Goal: Find specific page/section: Find specific page/section

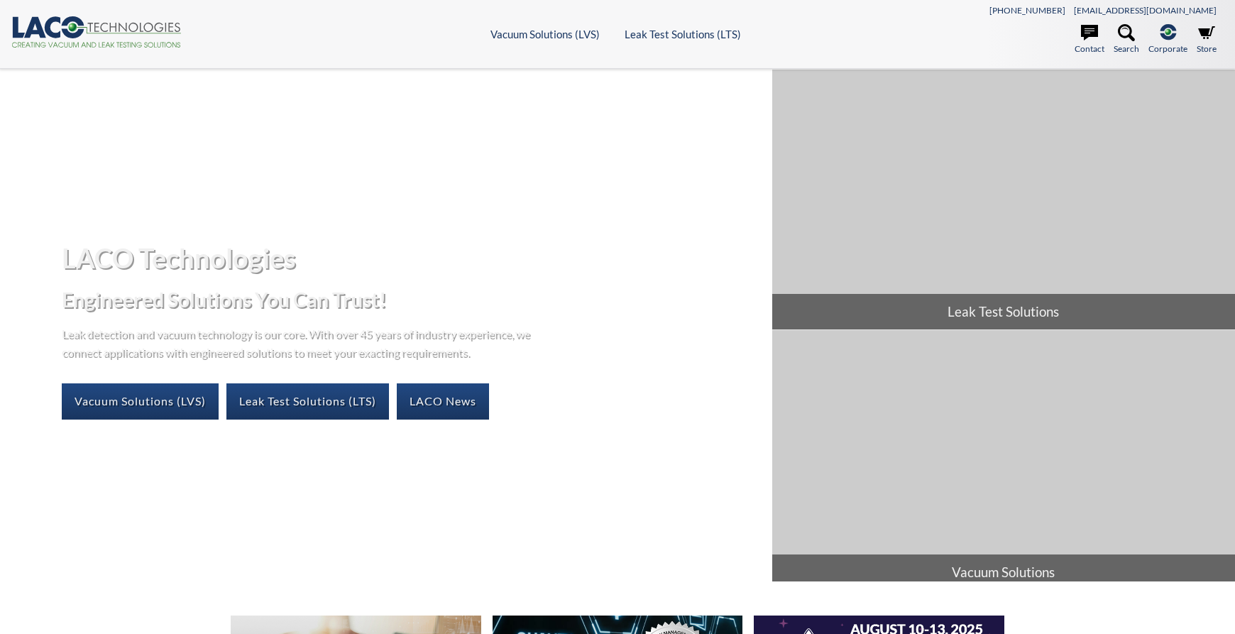
select select "Language Translate Widget"
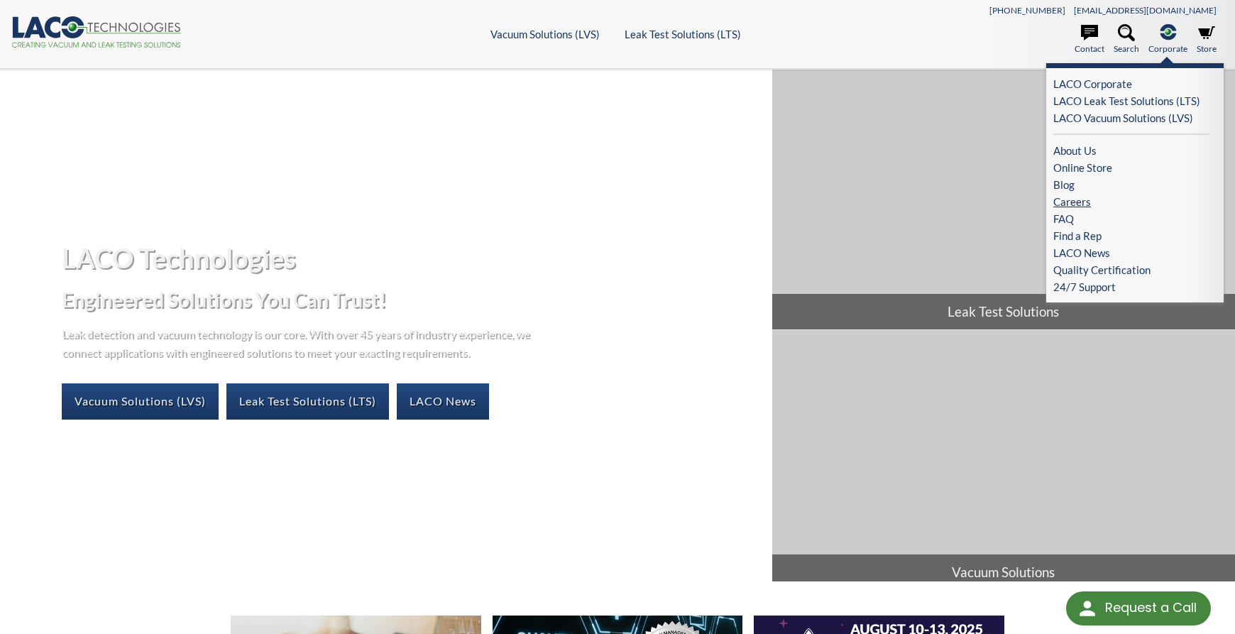
click at [1081, 199] on link "Careers" at bounding box center [1132, 201] width 156 height 17
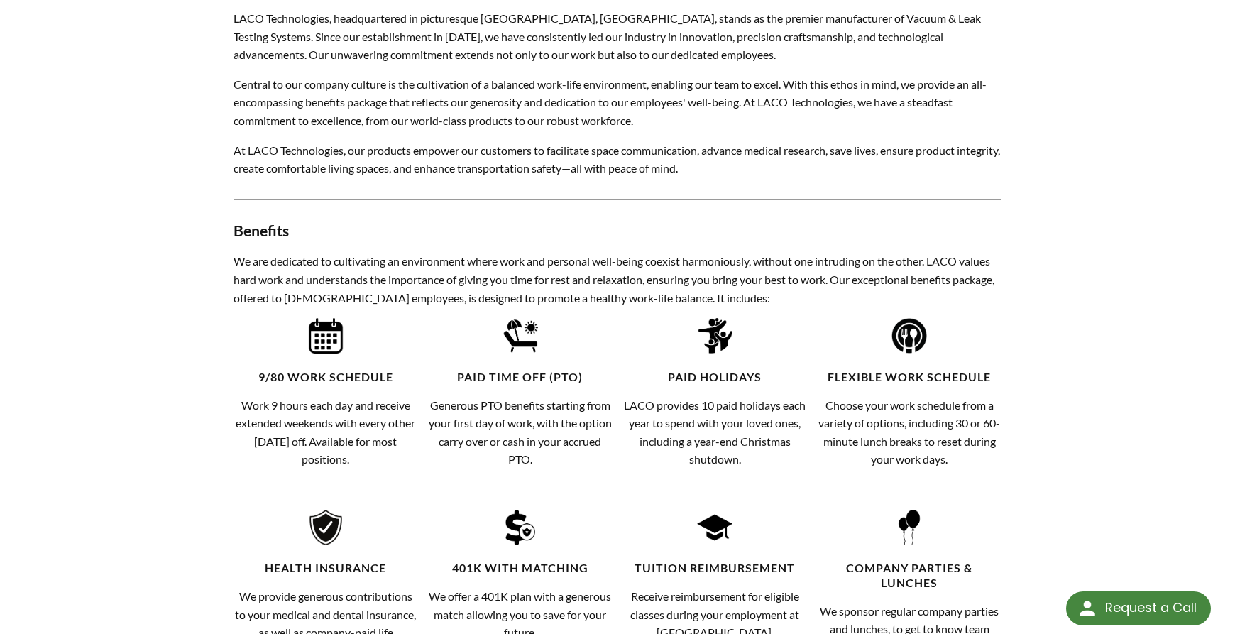
scroll to position [71, 0]
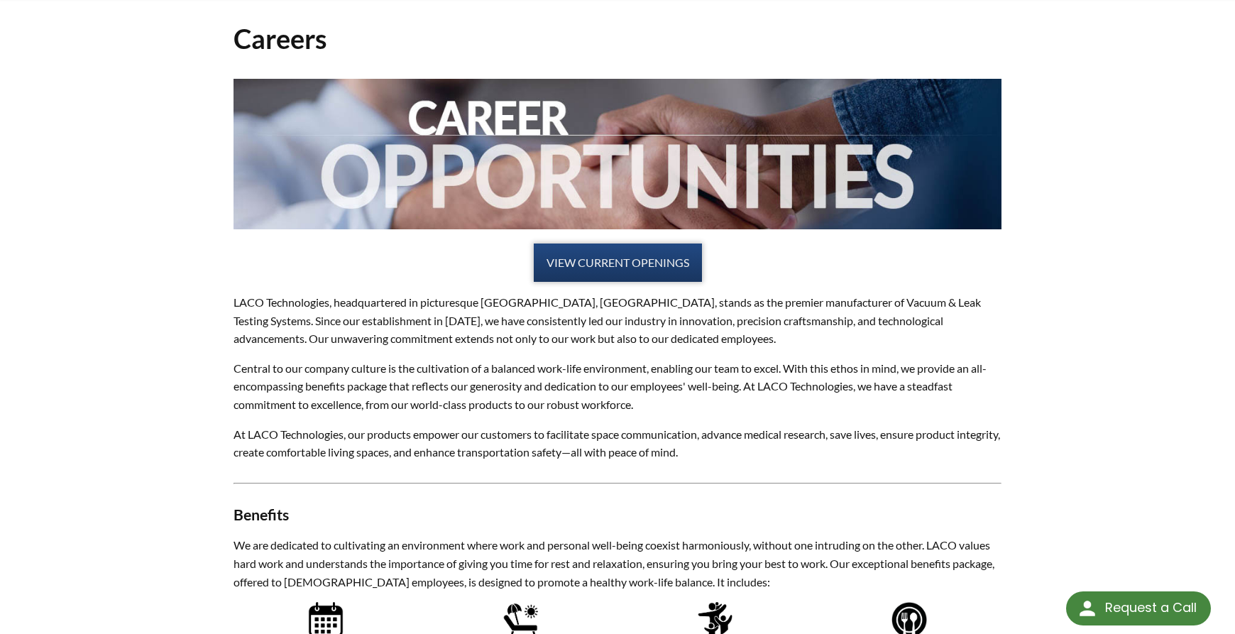
click at [608, 256] on link "VIEW CURRENT OPENINGS" at bounding box center [618, 263] width 168 height 38
